Goal: Transaction & Acquisition: Purchase product/service

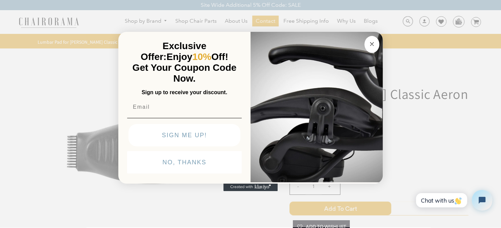
click at [181, 162] on button "NO, THANKS" at bounding box center [184, 162] width 115 height 22
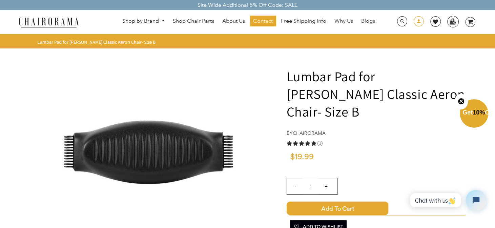
click at [418, 21] on span at bounding box center [419, 22] width 10 height 12
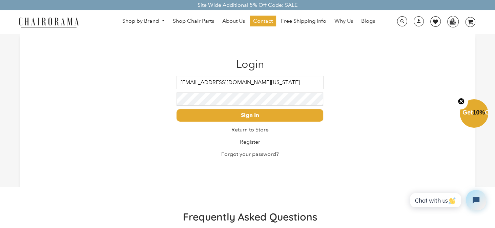
type input "adminsupport@itd.idaho.gov"
